Goal: Task Accomplishment & Management: Manage account settings

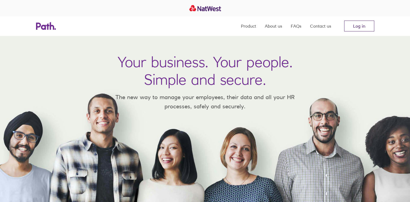
click at [369, 28] on link "Log in" at bounding box center [359, 26] width 30 height 11
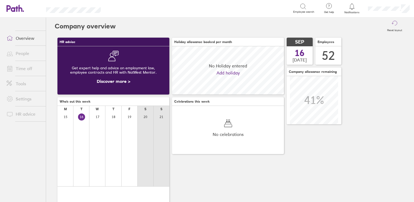
scroll to position [48, 112]
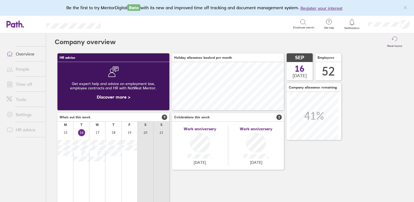
click at [21, 69] on link "People" at bounding box center [24, 69] width 44 height 11
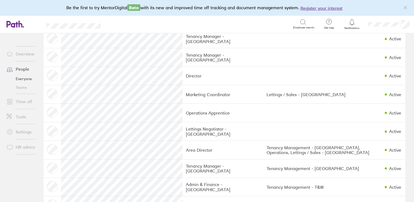
scroll to position [190, 0]
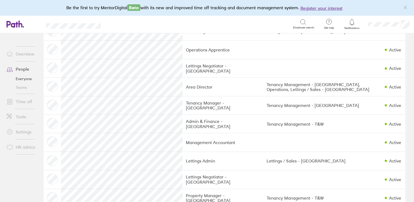
click at [23, 103] on link "Time off" at bounding box center [24, 101] width 44 height 11
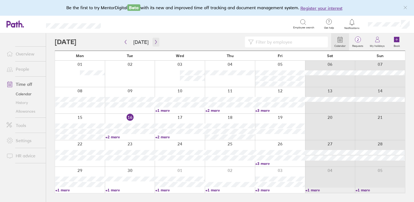
click at [154, 41] on icon "button" at bounding box center [156, 42] width 4 height 4
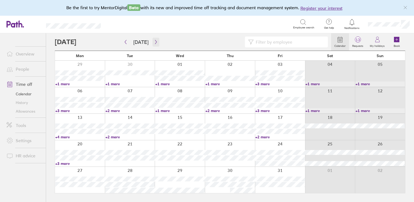
click at [154, 41] on icon "button" at bounding box center [156, 42] width 4 height 4
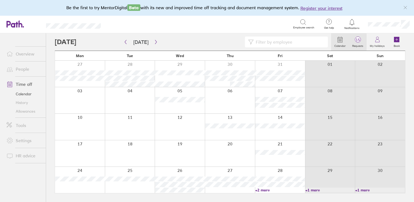
click at [354, 43] on label "Requests" at bounding box center [358, 45] width 18 height 5
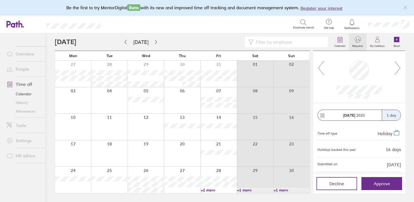
click at [398, 65] on icon at bounding box center [397, 68] width 7 height 15
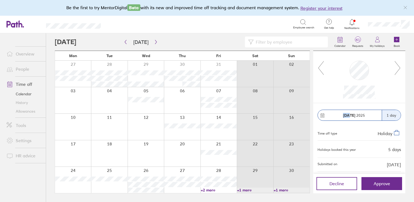
click at [398, 65] on icon at bounding box center [397, 68] width 7 height 15
click at [318, 69] on icon at bounding box center [320, 68] width 7 height 15
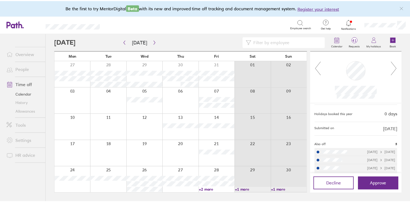
scroll to position [27, 0]
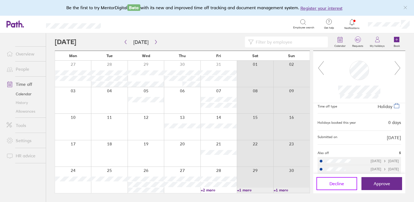
click at [341, 184] on span "Decline" at bounding box center [336, 183] width 15 height 5
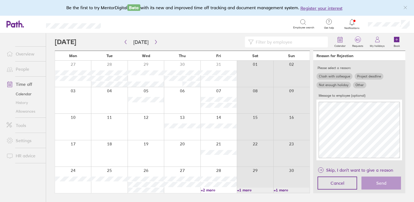
click at [358, 85] on label "Other" at bounding box center [359, 85] width 13 height 7
click at [0, 0] on input "Other" at bounding box center [0, 0] width 0 height 0
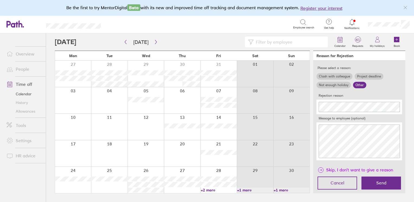
click at [357, 169] on span "Skip, I don't want to give a reason" at bounding box center [359, 170] width 67 height 9
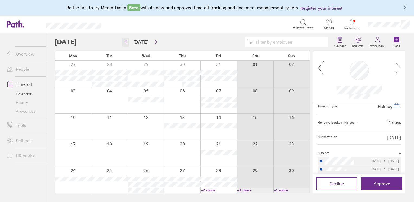
click at [124, 42] on icon "button" at bounding box center [126, 42] width 4 height 4
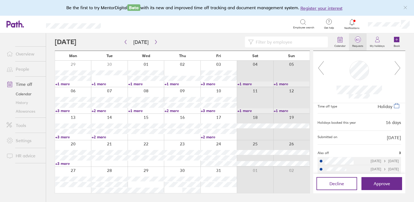
click at [359, 43] on label "Requests" at bounding box center [358, 45] width 18 height 5
click at [154, 41] on icon "button" at bounding box center [156, 42] width 4 height 4
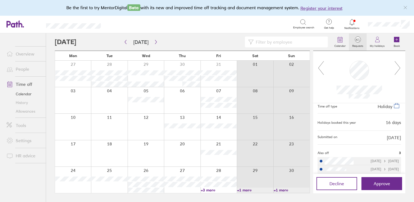
click at [210, 191] on link "+3 more" at bounding box center [219, 190] width 36 height 5
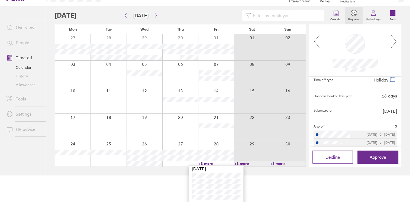
scroll to position [27, 0]
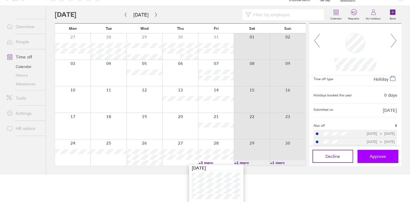
click at [367, 155] on button "Approve" at bounding box center [377, 156] width 41 height 13
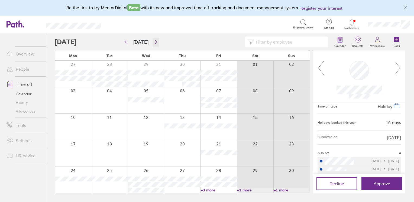
click at [155, 44] on icon "button" at bounding box center [156, 42] width 2 height 4
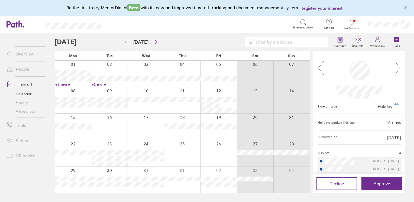
click at [65, 83] on link "+3 more" at bounding box center [73, 84] width 36 height 5
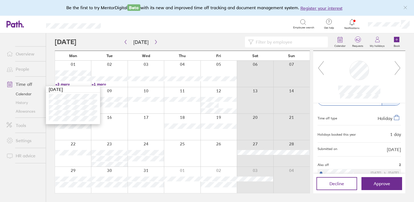
scroll to position [30, 0]
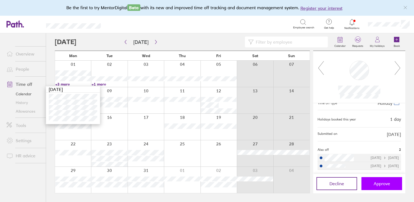
click at [380, 183] on span "Approve" at bounding box center [382, 183] width 17 height 5
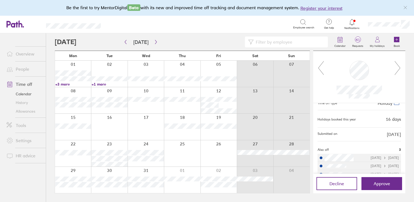
drag, startPoint x: 87, startPoint y: 134, endPoint x: 48, endPoint y: 176, distance: 57.3
click at [48, 176] on div "Calendar 41 Requests My holidays Book [DATE] [DATE] Mon Tue Wed Thu Fri Sat Sun…" at bounding box center [230, 117] width 368 height 169
